Goal: Share content

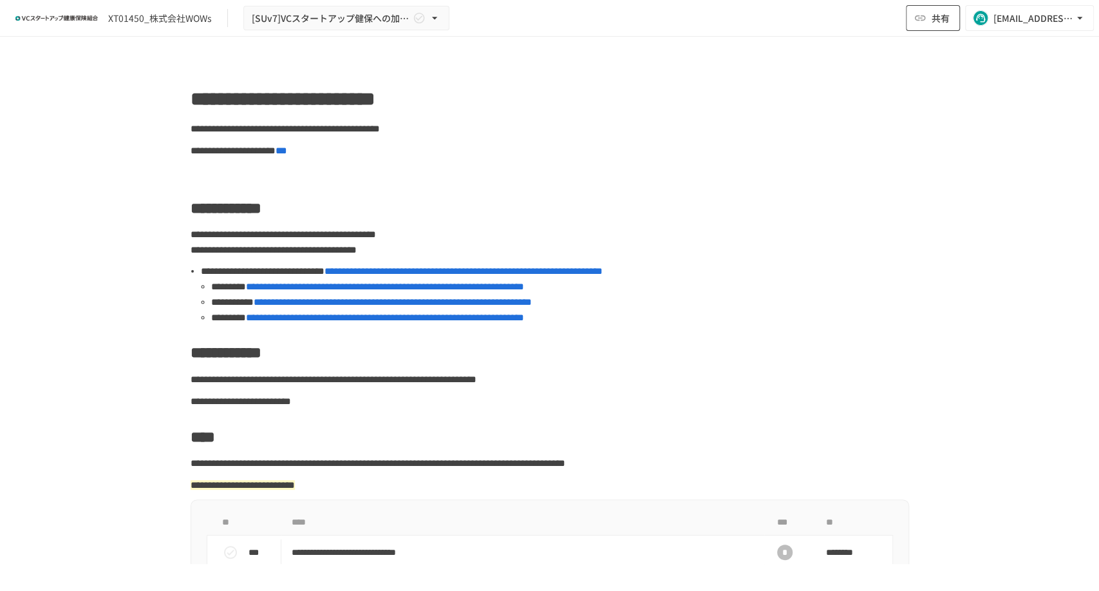
click at [941, 21] on span "共有" at bounding box center [941, 18] width 18 height 14
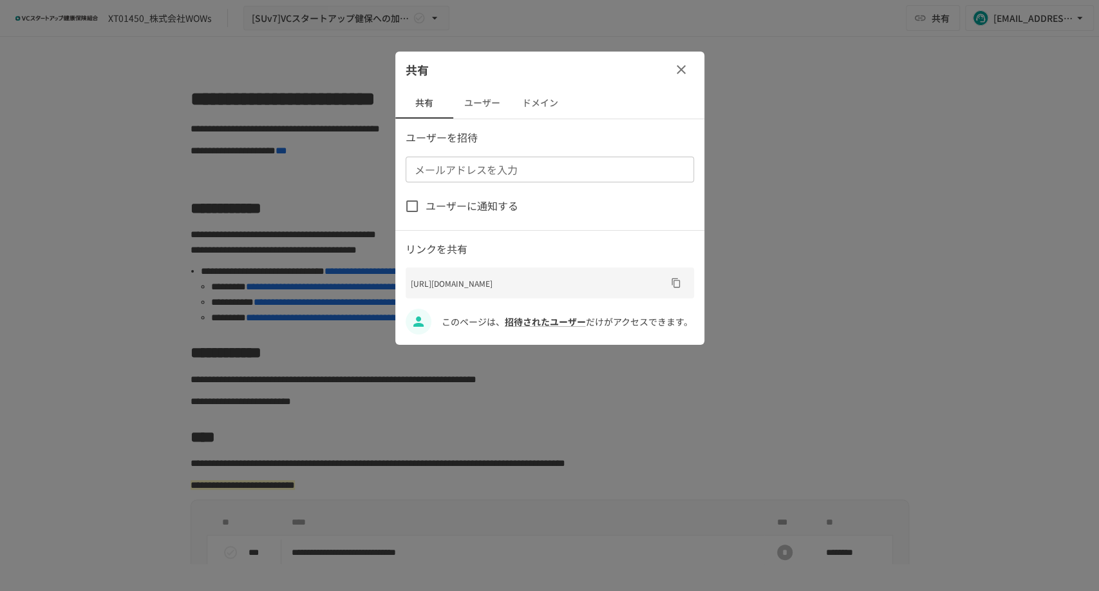
click at [493, 111] on button "ユーザー" at bounding box center [482, 103] width 58 height 31
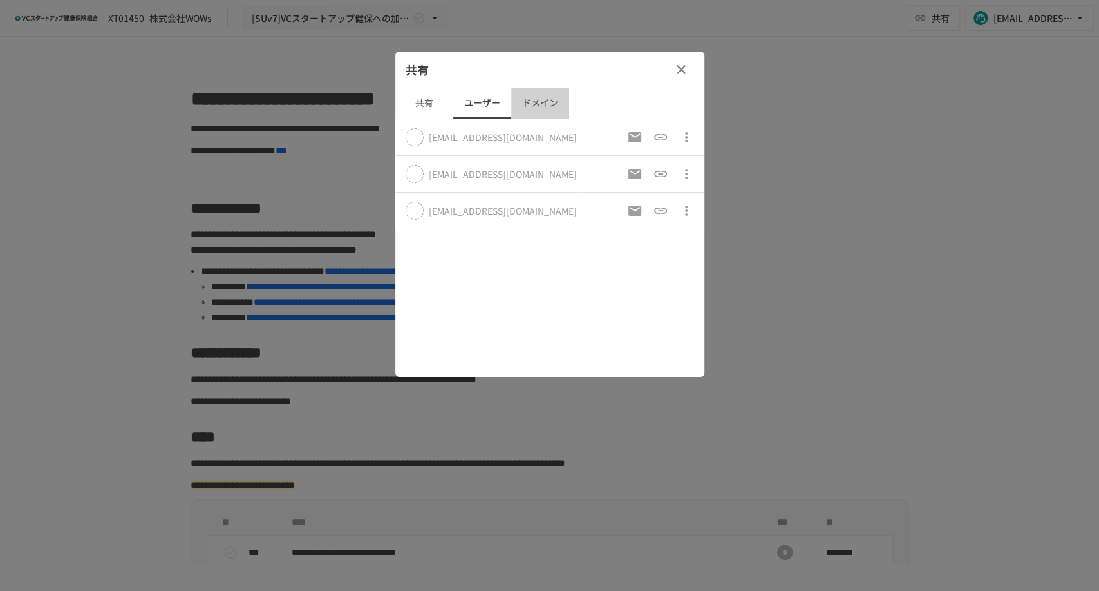
click at [539, 108] on button "ドメイン" at bounding box center [540, 103] width 58 height 31
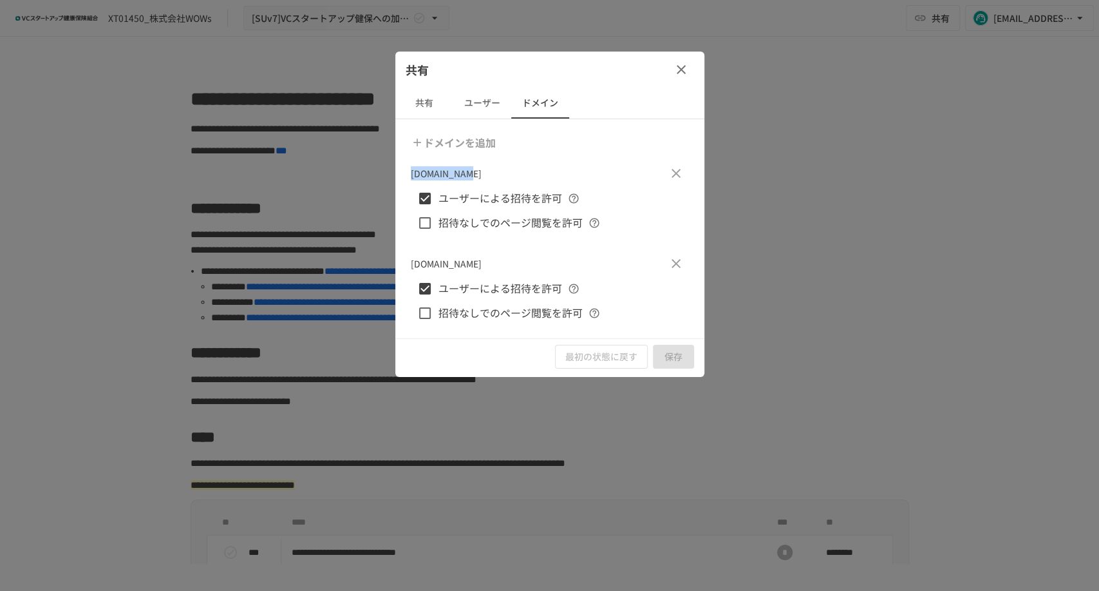
drag, startPoint x: 472, startPoint y: 173, endPoint x: 397, endPoint y: 173, distance: 74.7
click at [397, 173] on div "ドメインを追加 natee.co.jp ユーザーによる招待を許可 招待なしでのページ閲覧を許可 wows.co.jp ユーザーによる招待を許可 招待なしでのペ…" at bounding box center [549, 228] width 309 height 219
copy p "natee.co.jp"
drag, startPoint x: 414, startPoint y: 264, endPoint x: 477, endPoint y: 264, distance: 62.5
click at [477, 264] on div "wows.co.jp" at bounding box center [550, 264] width 278 height 26
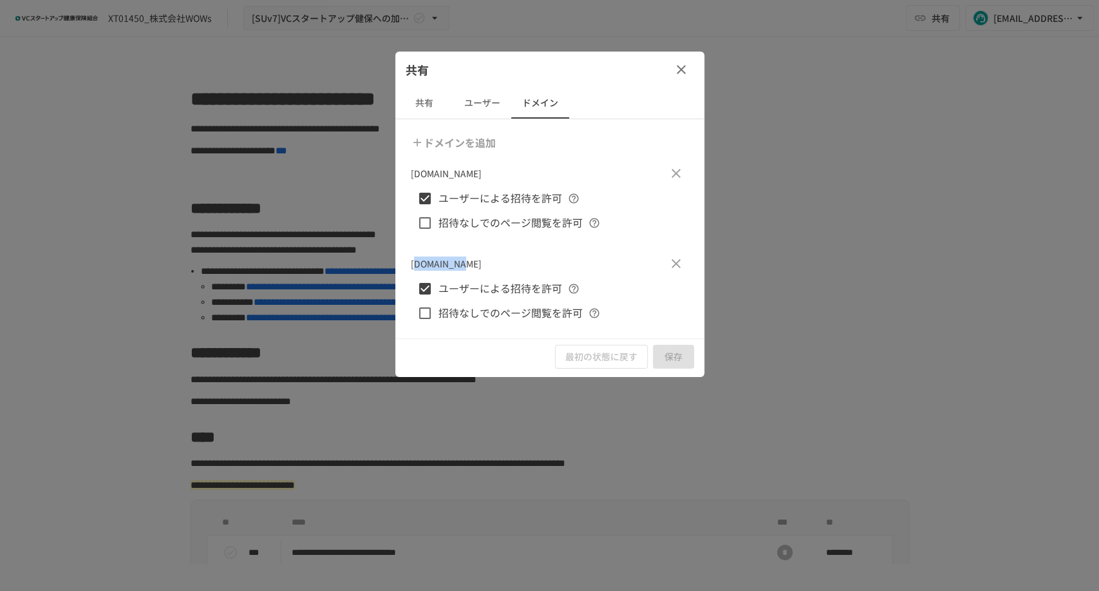
click at [446, 263] on p "wows.co.jp" at bounding box center [446, 263] width 71 height 14
drag, startPoint x: 404, startPoint y: 263, endPoint x: 462, endPoint y: 263, distance: 58.0
click at [462, 263] on div "ドメインを追加 natee.co.jp ユーザーによる招待を許可 招待なしでのページ閲覧を許可 wows.co.jp ユーザーによる招待を許可 招待なしでのペ…" at bounding box center [549, 228] width 309 height 219
copy p "wows.co.jp"
